Goal: Transaction & Acquisition: Register for event/course

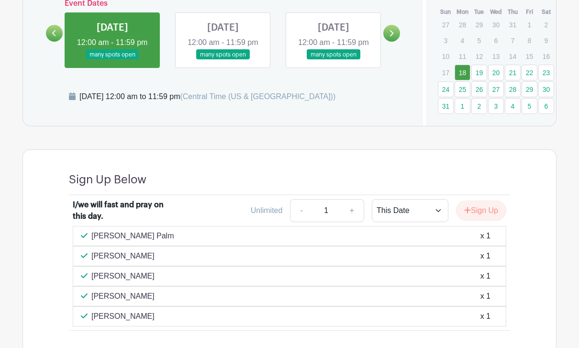
scroll to position [635, 0]
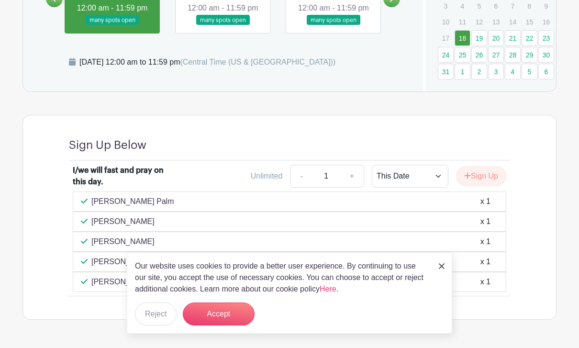
click at [207, 325] on button "Accept" at bounding box center [219, 313] width 72 height 23
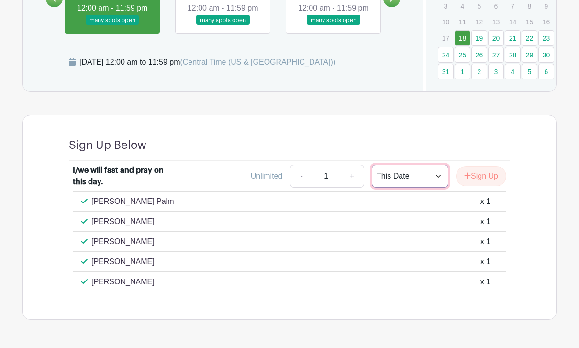
click at [426, 177] on select "This Date Select Dates" at bounding box center [410, 176] width 77 height 23
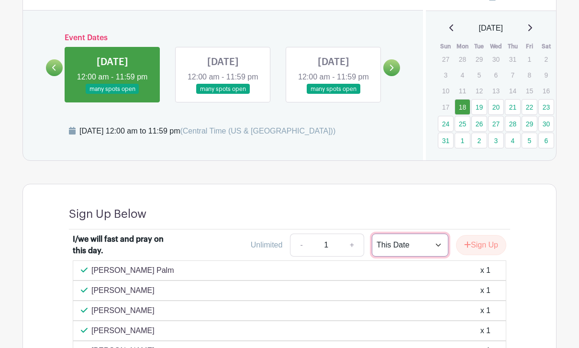
scroll to position [554, 0]
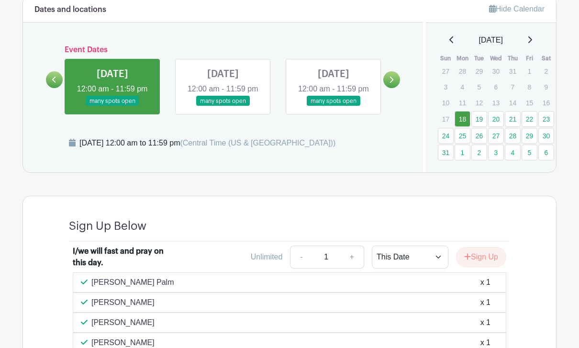
click at [389, 88] on link at bounding box center [391, 79] width 17 height 17
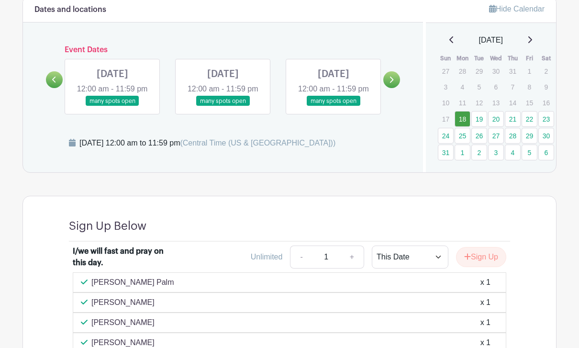
click at [391, 83] on icon at bounding box center [392, 80] width 4 height 6
click at [384, 86] on link at bounding box center [391, 79] width 17 height 17
click at [388, 88] on link at bounding box center [391, 79] width 17 height 17
click at [389, 83] on icon at bounding box center [391, 79] width 4 height 7
click at [387, 88] on link at bounding box center [391, 79] width 17 height 17
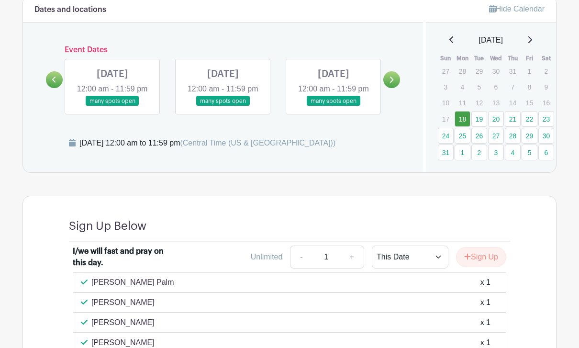
click at [393, 83] on icon at bounding box center [391, 79] width 4 height 7
click at [392, 83] on icon at bounding box center [392, 80] width 4 height 6
click at [386, 88] on link at bounding box center [391, 79] width 17 height 17
click at [389, 83] on icon at bounding box center [391, 79] width 4 height 7
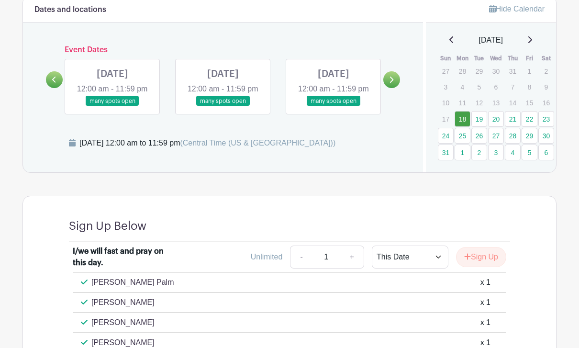
click at [53, 91] on div "Event Dates [DATE] 12:00 am - 11:59 pm many spots open [DATE] 12:00 am - 11:59 …" at bounding box center [223, 79] width 354 height 68
click at [56, 75] on link at bounding box center [54, 79] width 17 height 17
click at [56, 83] on icon at bounding box center [54, 79] width 4 height 7
click at [56, 88] on link at bounding box center [54, 79] width 17 height 17
click at [53, 83] on icon at bounding box center [54, 79] width 4 height 7
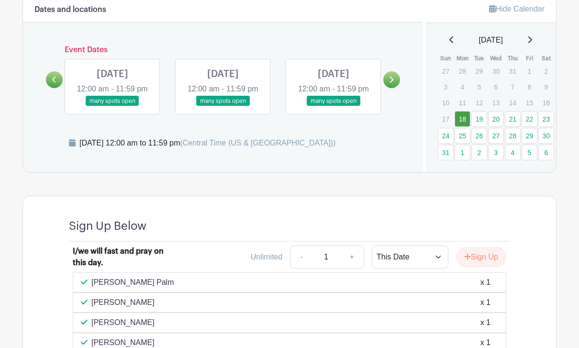
click at [57, 88] on link at bounding box center [54, 79] width 17 height 17
click at [112, 106] on link at bounding box center [112, 106] width 0 height 0
click at [54, 83] on icon at bounding box center [54, 80] width 4 height 6
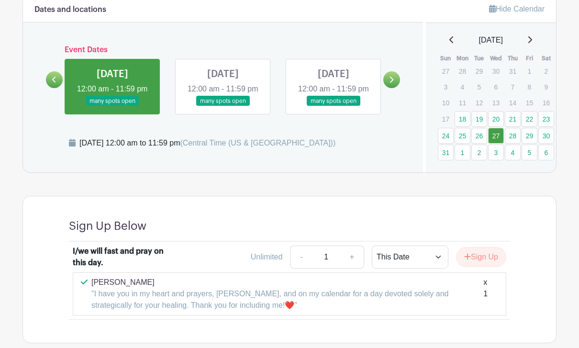
click at [62, 88] on link at bounding box center [54, 79] width 17 height 17
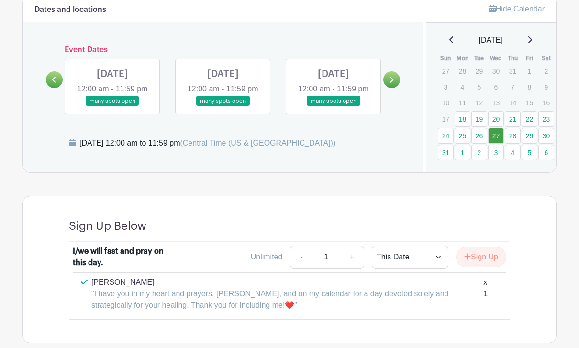
click at [112, 106] on link at bounding box center [112, 106] width 0 height 0
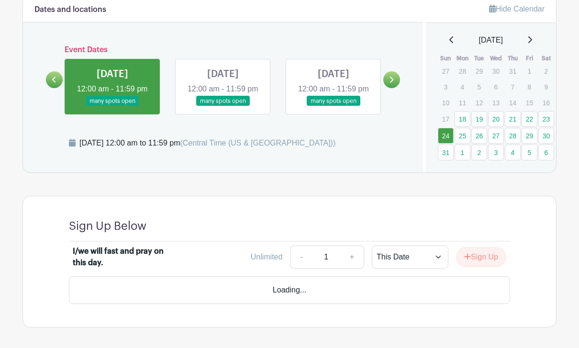
scroll to position [534, 0]
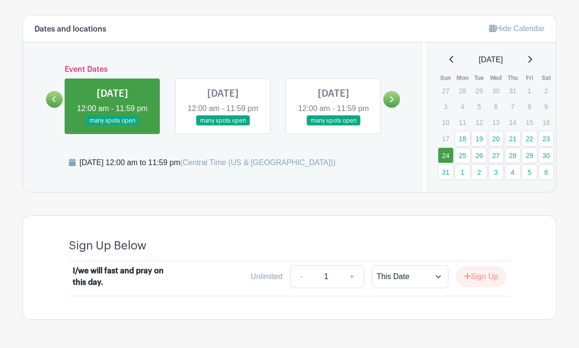
click at [482, 274] on button "Sign Up" at bounding box center [481, 276] width 50 height 20
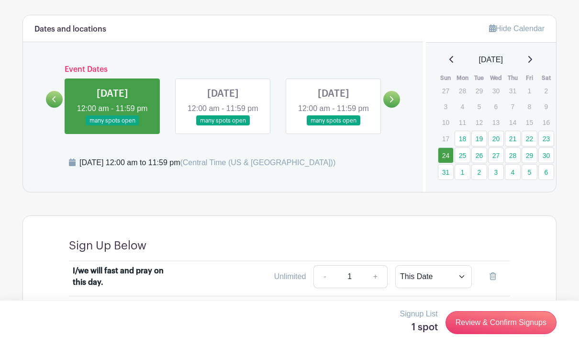
click at [512, 334] on link "Review & Confirm Signups" at bounding box center [500, 322] width 111 height 23
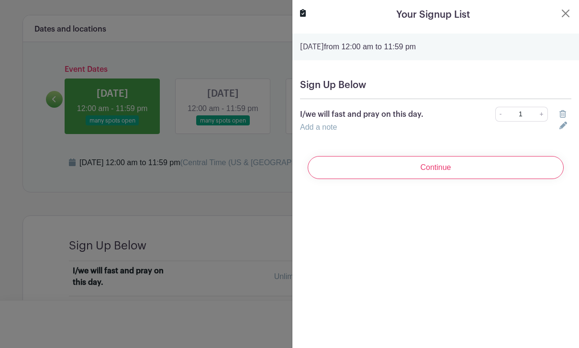
click at [449, 167] on input "Continue" at bounding box center [435, 167] width 256 height 23
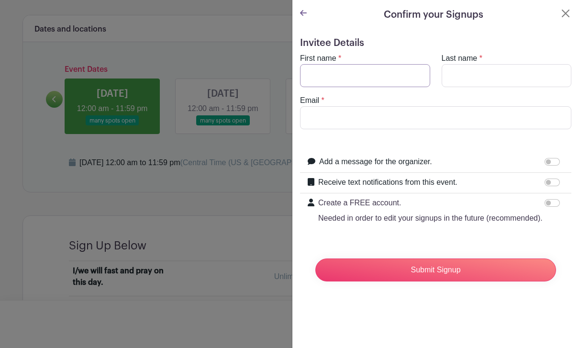
click at [319, 73] on input "First name" at bounding box center [365, 75] width 130 height 23
type input "[PERSON_NAME]"
type input "Amini"
type input "[PERSON_NAME][EMAIL_ADDRESS][DOMAIN_NAME]"
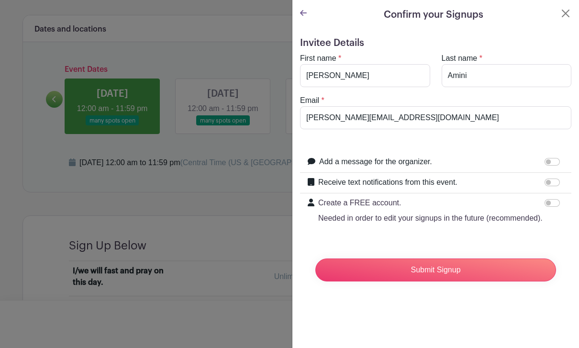
click at [548, 180] on input "Receive text notifications from this event." at bounding box center [551, 182] width 15 height 8
checkbox input "true"
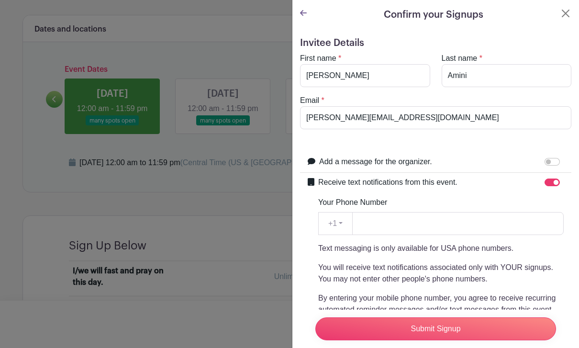
click at [453, 340] on input "Submit Signup" at bounding box center [435, 328] width 241 height 23
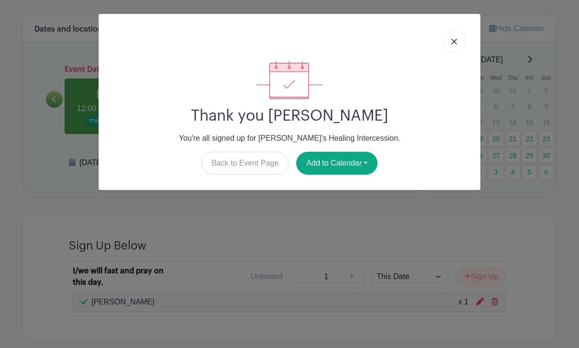
click at [346, 165] on button "Add to Calendar" at bounding box center [336, 163] width 81 height 23
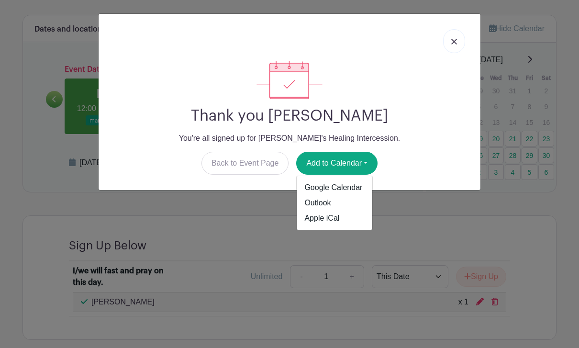
click at [351, 189] on link "Google Calendar" at bounding box center [334, 187] width 76 height 15
